Goal: Check status: Check status

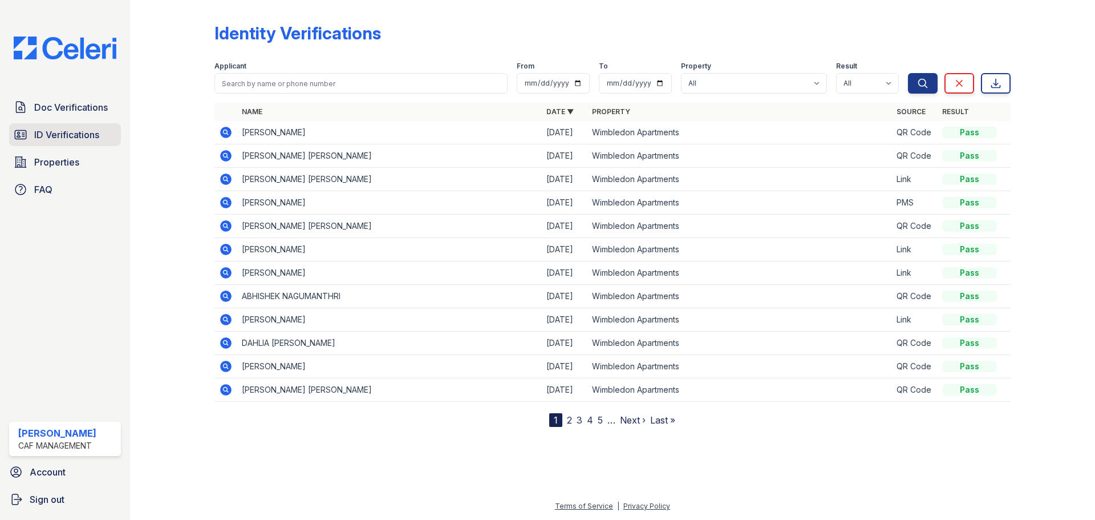
click at [80, 128] on span "ID Verifications" at bounding box center [66, 135] width 65 height 14
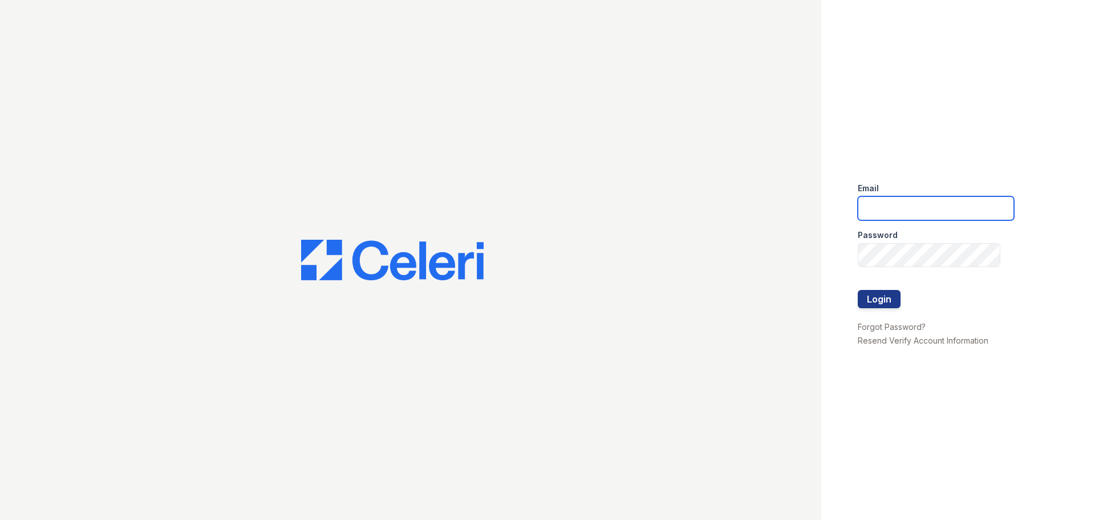
type input "[EMAIL_ADDRESS][DOMAIN_NAME]"
click at [886, 294] on button "Login" at bounding box center [879, 299] width 43 height 18
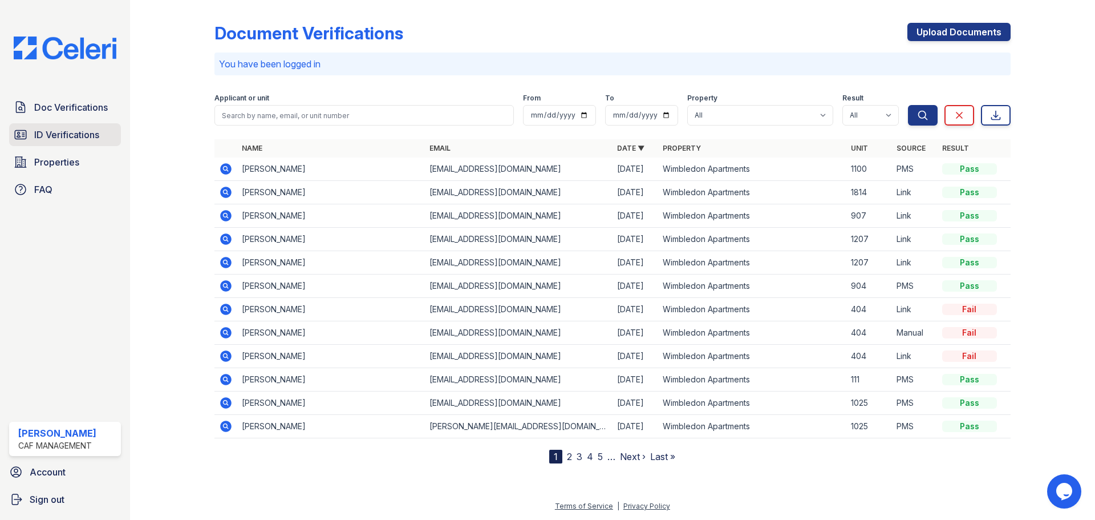
click at [71, 132] on span "ID Verifications" at bounding box center [66, 135] width 65 height 14
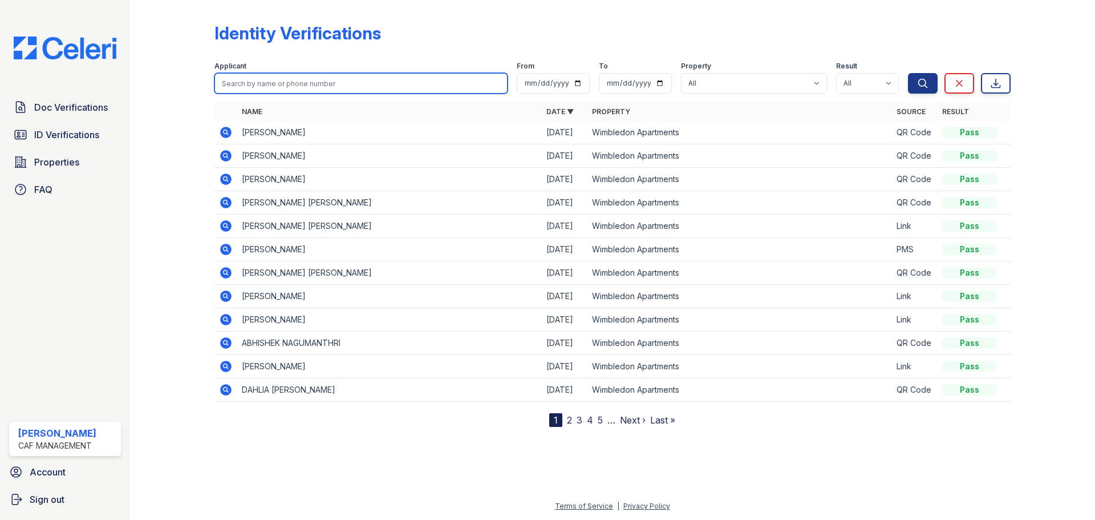
click at [350, 87] on input "search" at bounding box center [360, 83] width 293 height 21
type input "[PERSON_NAME]"
click at [908, 73] on button "Search" at bounding box center [923, 83] width 30 height 21
